Goal: Connect with others

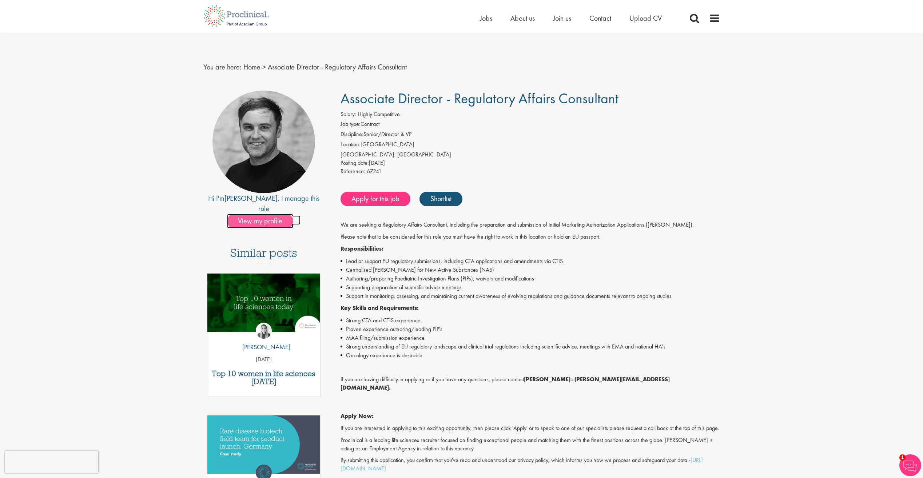
click at [256, 214] on span "View my profile" at bounding box center [260, 221] width 66 height 15
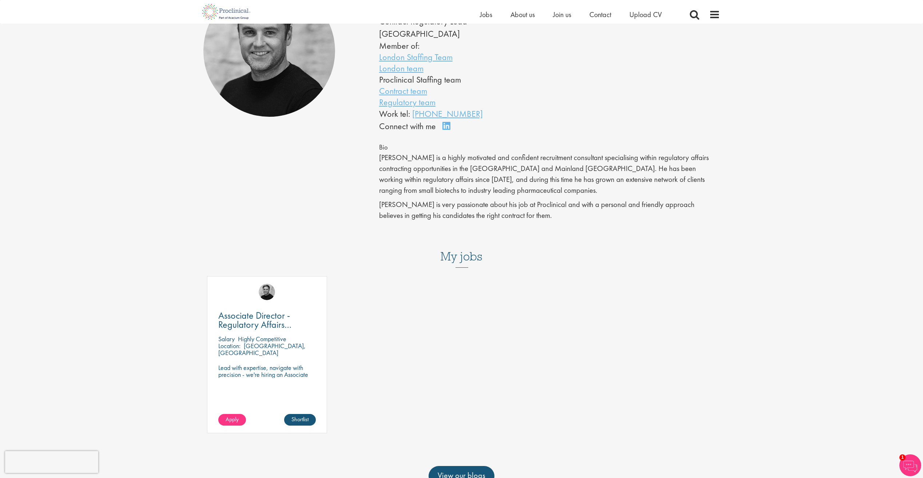
scroll to position [109, 0]
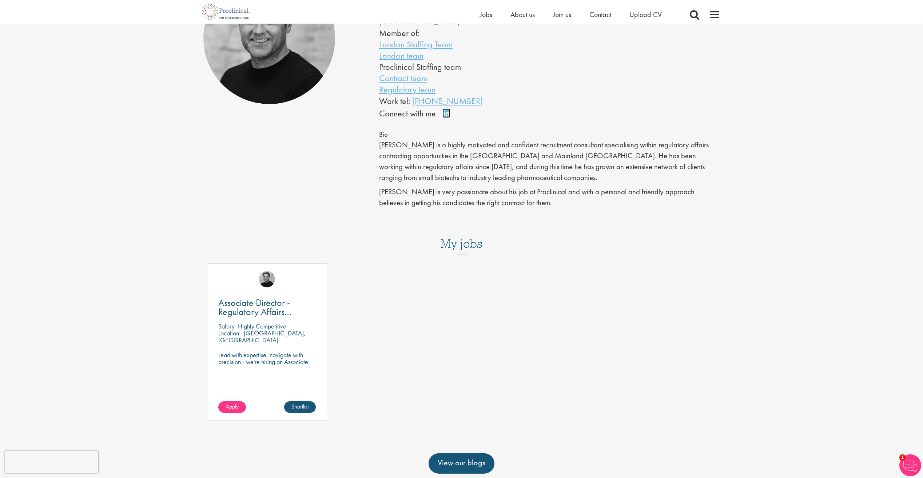
drag, startPoint x: 443, startPoint y: 100, endPoint x: 456, endPoint y: 107, distance: 14.6
click at [444, 116] on link "Connect on LinkedIn" at bounding box center [449, 116] width 13 height 0
